Goal: Transaction & Acquisition: Purchase product/service

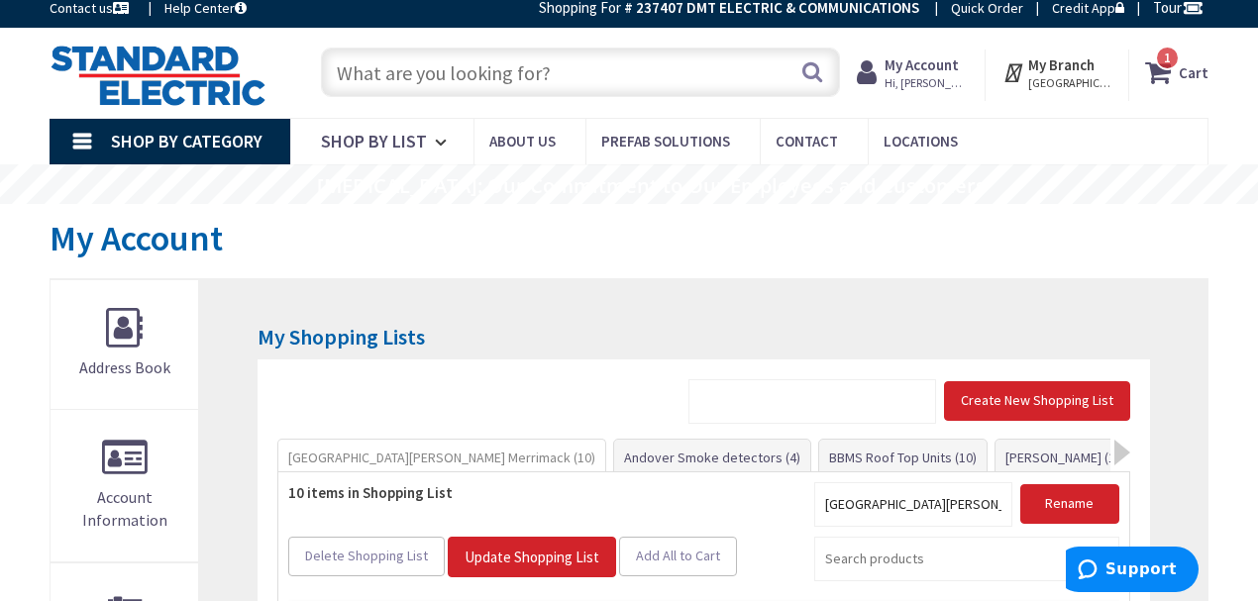
click at [923, 69] on strong "My Account" at bounding box center [922, 64] width 74 height 19
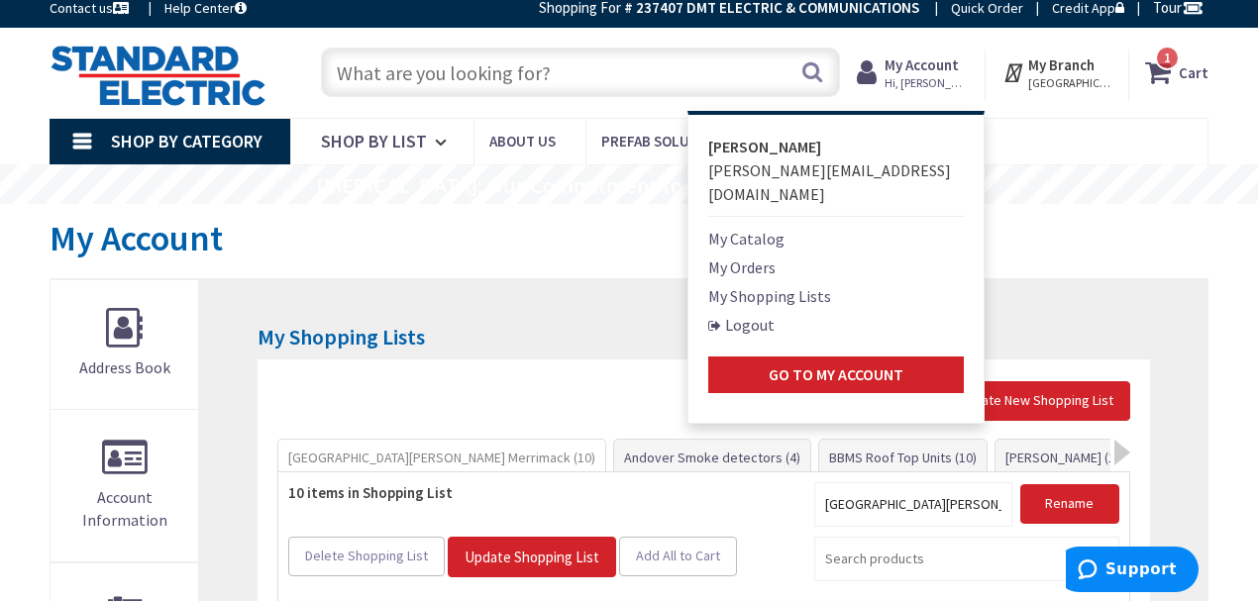
click at [515, 275] on div "My Account" at bounding box center [629, 241] width 1159 height 74
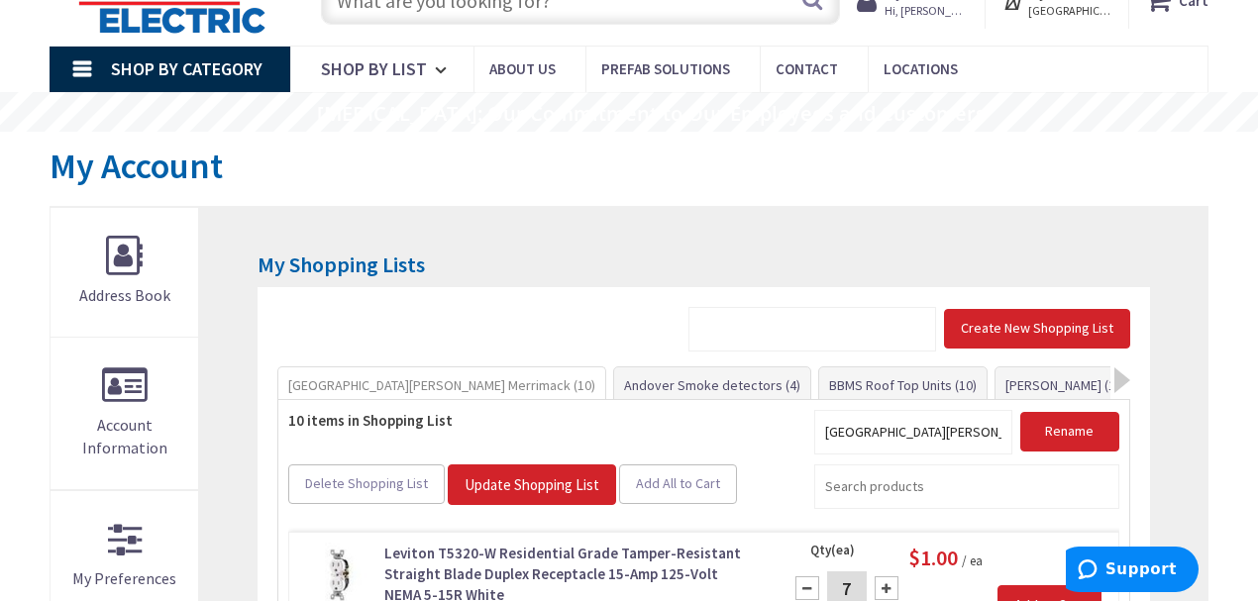
type input "[PERSON_NAME][GEOGRAPHIC_DATA], [GEOGRAPHIC_DATA]"
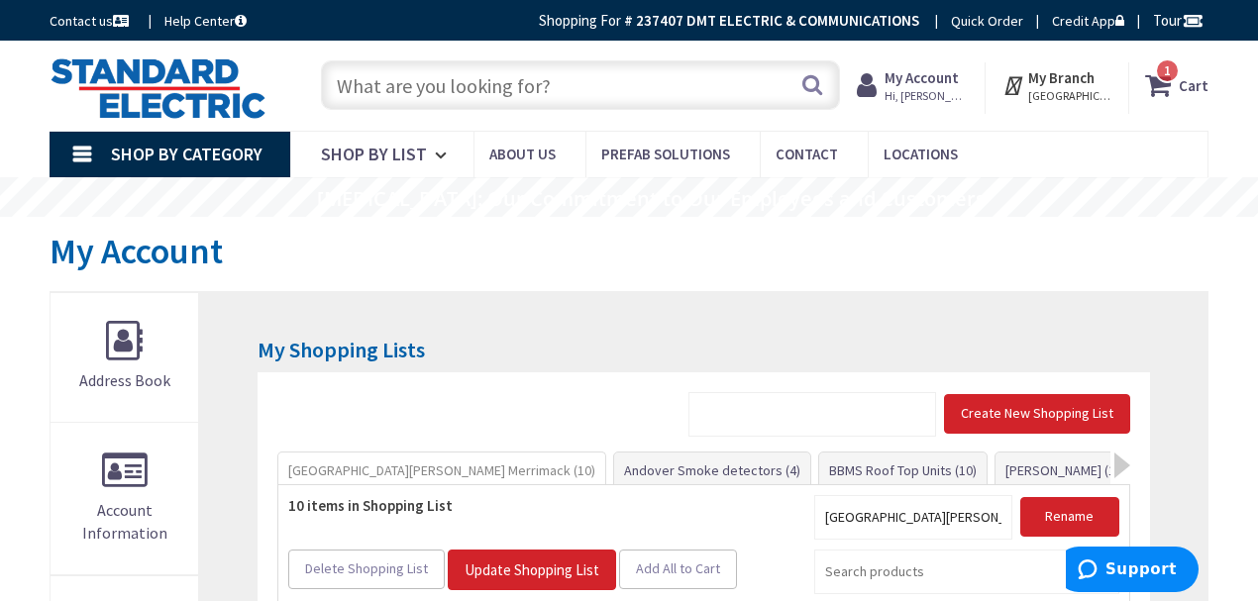
click at [436, 103] on input "text" at bounding box center [580, 85] width 519 height 50
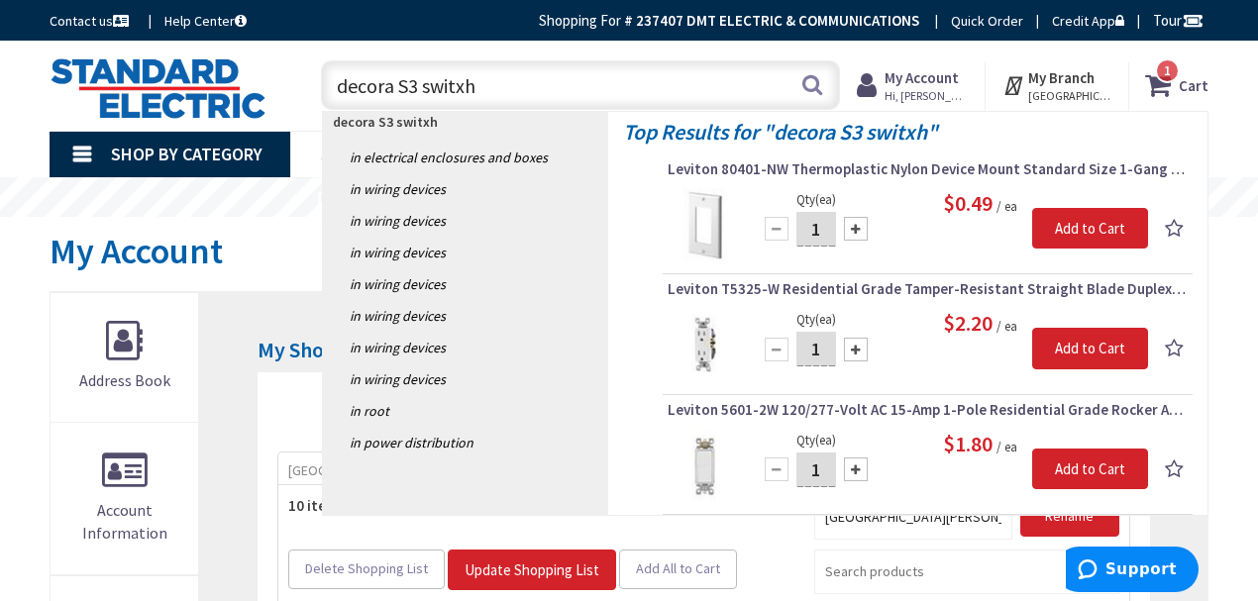
click at [463, 78] on input "decora S3 switxh" at bounding box center [580, 85] width 519 height 50
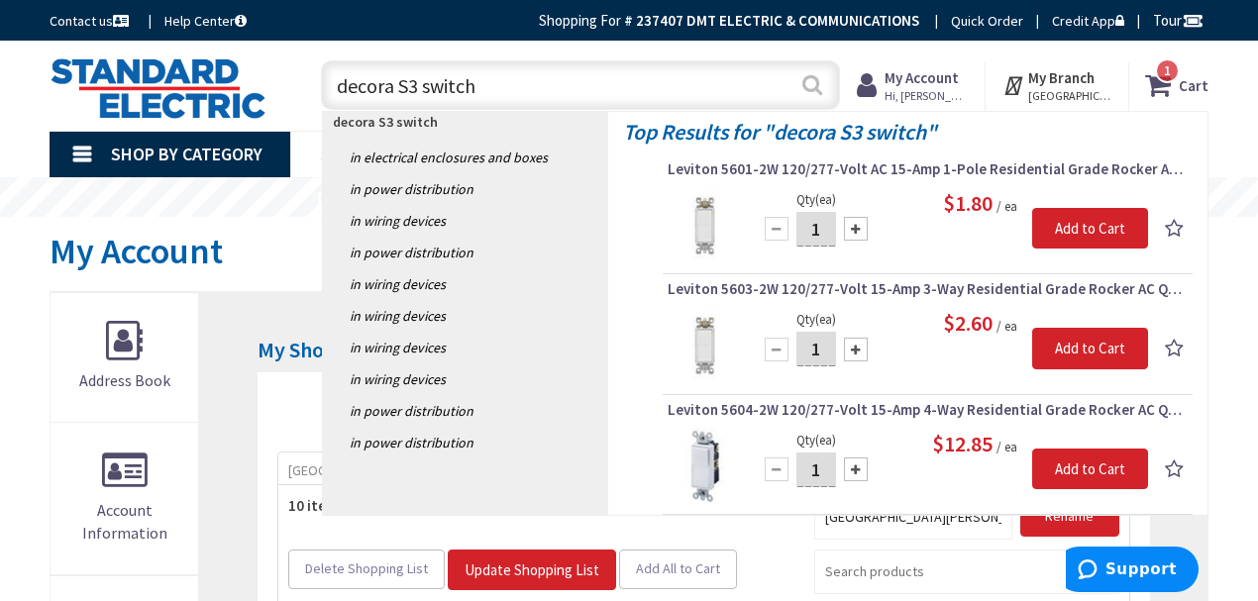
type input "decora S3 switch"
click at [812, 87] on button "Search" at bounding box center [812, 84] width 26 height 45
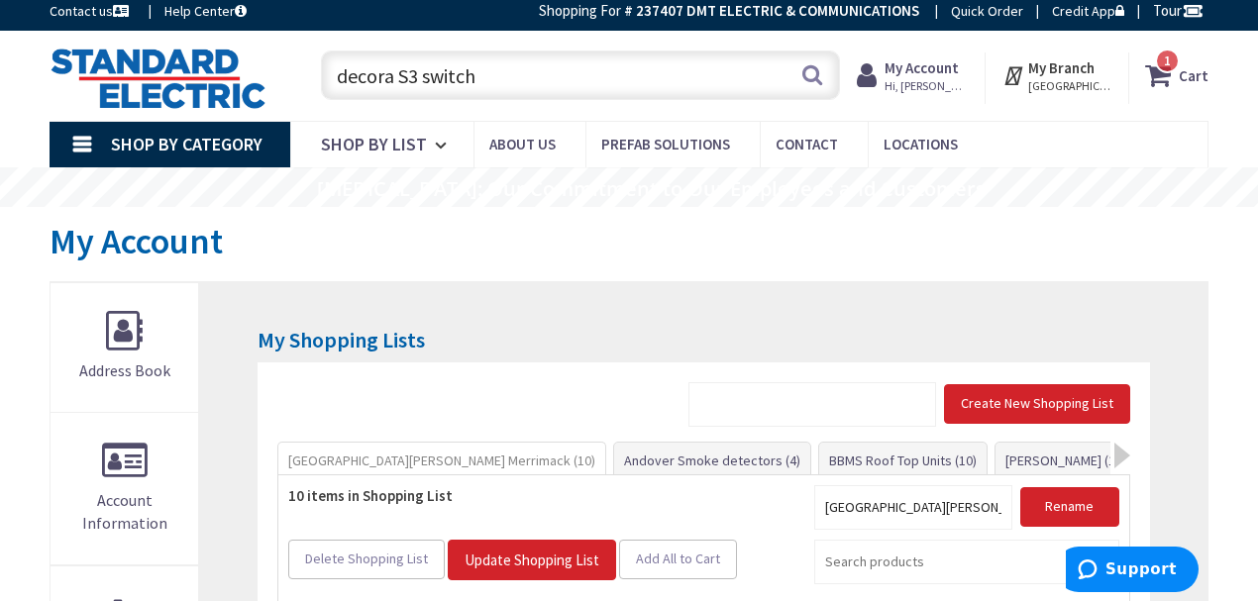
scroll to position [198, 0]
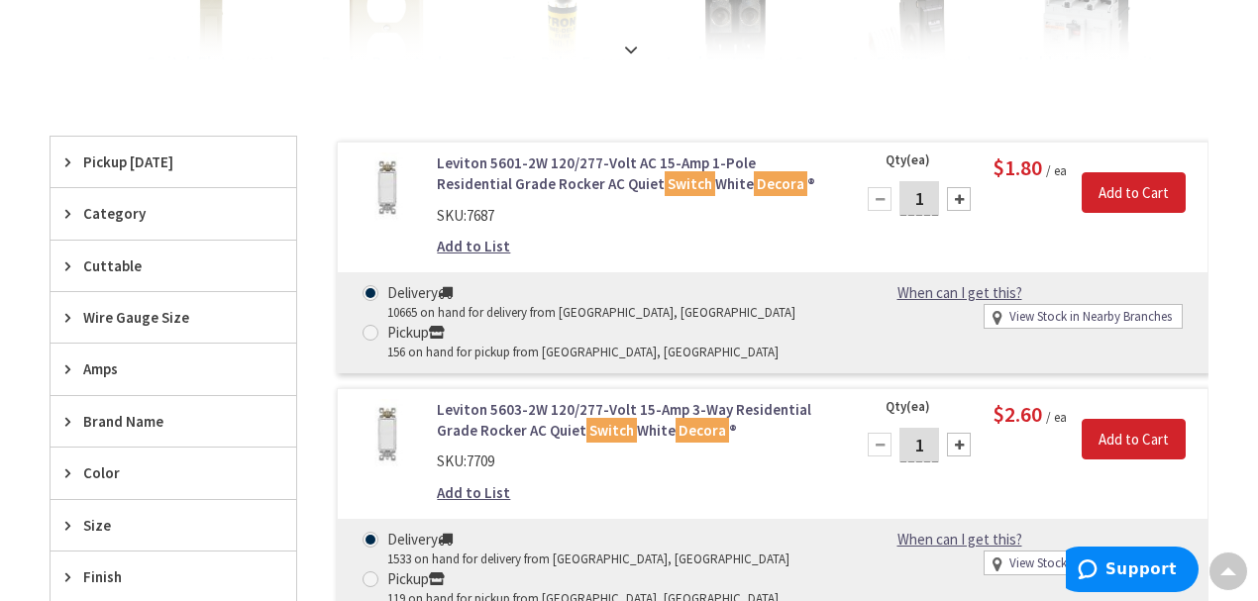
scroll to position [594, 0]
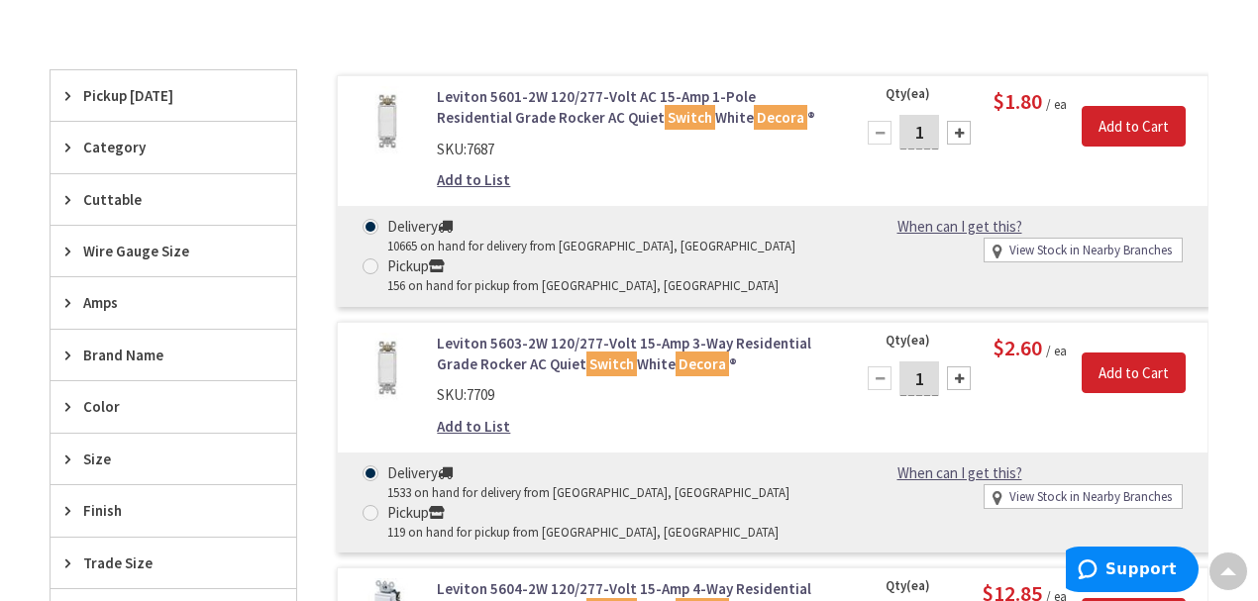
click at [375, 513] on span at bounding box center [371, 513] width 16 height 16
click at [375, 513] on input "Pickup 119 on hand for pickup from Windham, NH" at bounding box center [374, 512] width 13 height 13
radio input "true"
click at [962, 376] on div at bounding box center [959, 379] width 24 height 24
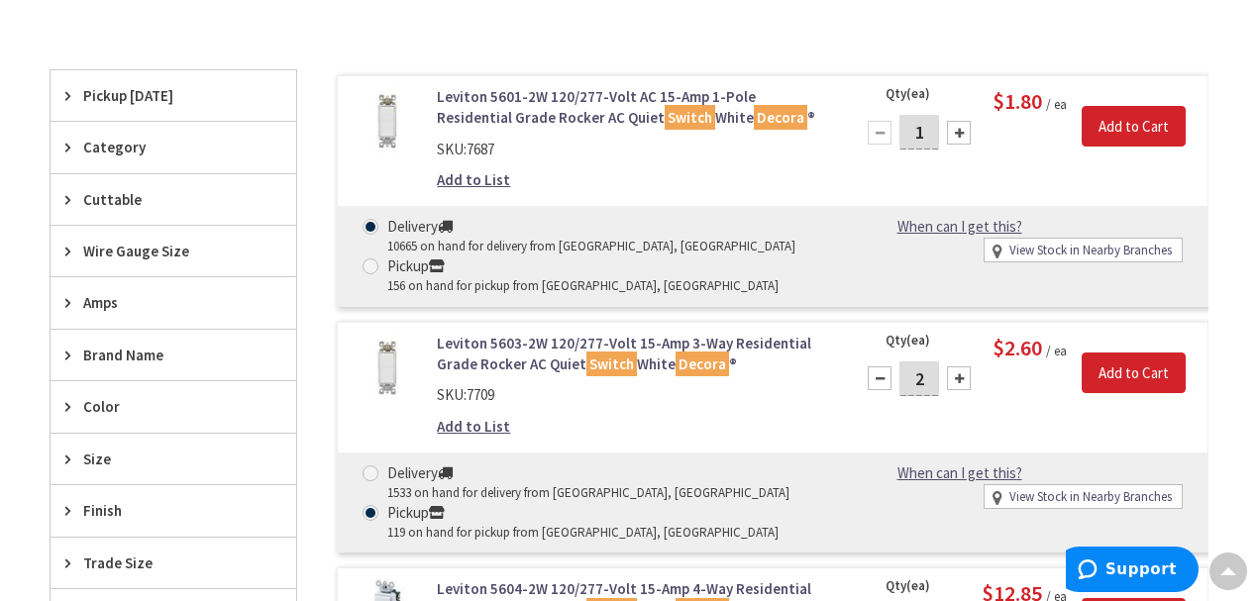
type input "3"
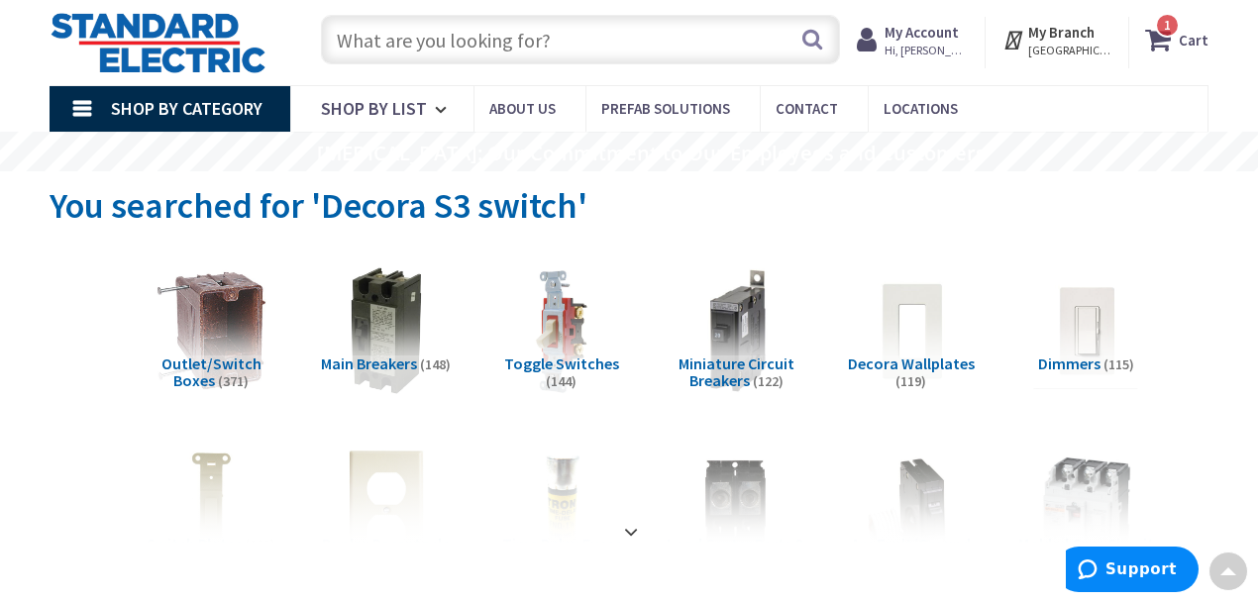
scroll to position [0, 0]
